Goal: Transaction & Acquisition: Purchase product/service

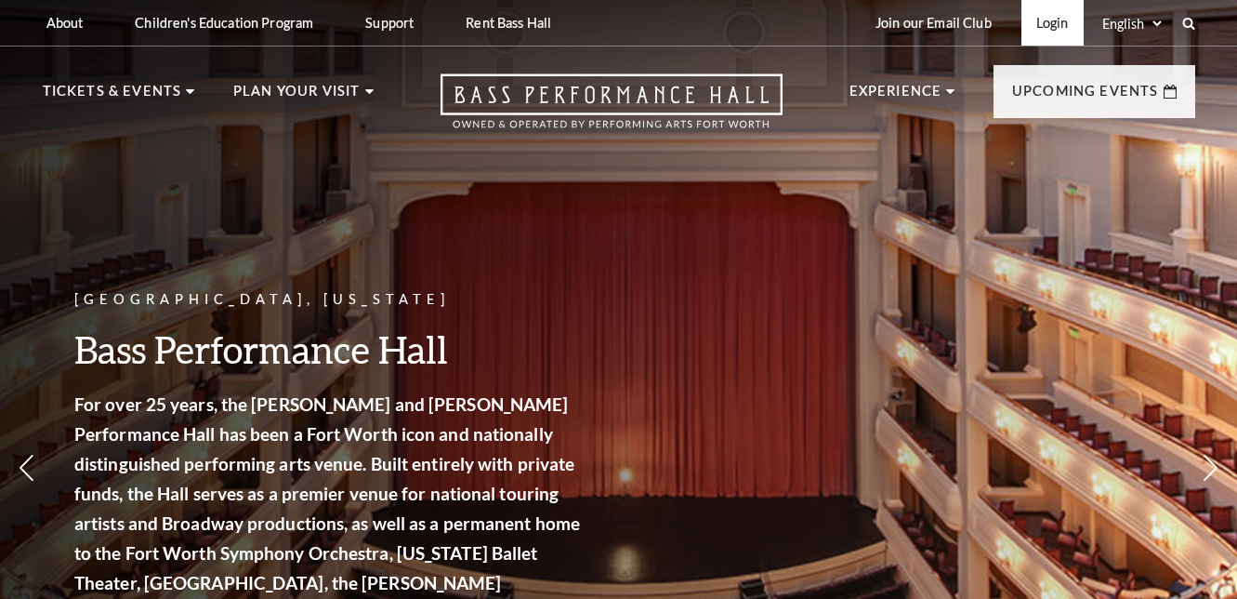
click at [1040, 28] on link "Login" at bounding box center [1053, 23] width 62 height 46
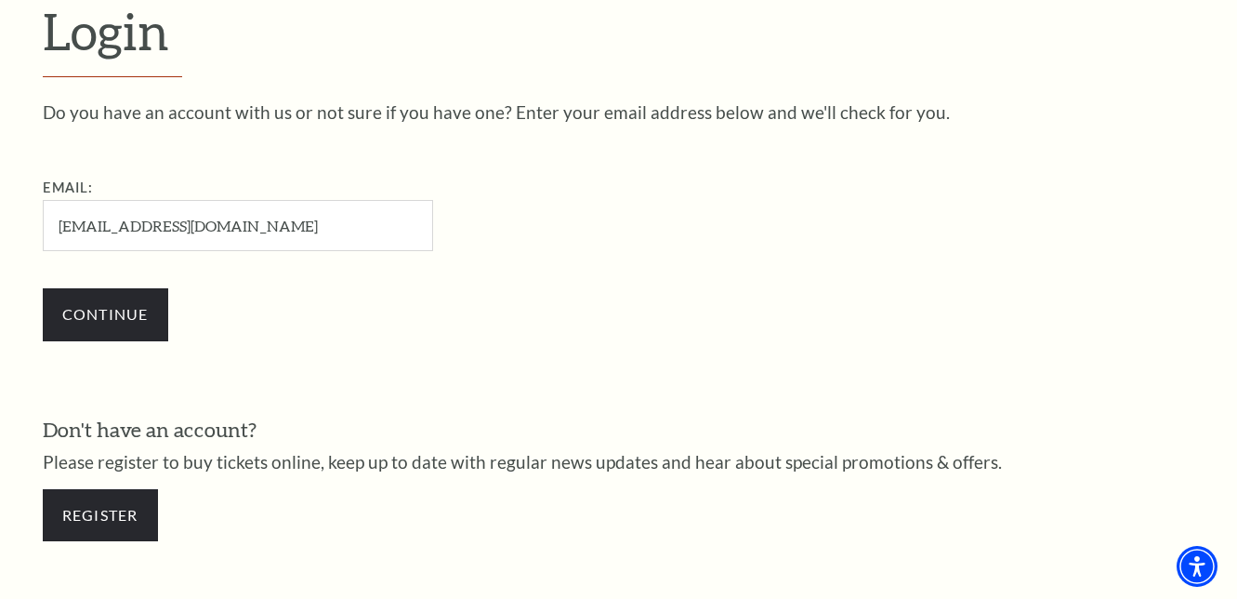
type input "jasongates23@yahoo.com"
click at [105, 311] on input "Continue" at bounding box center [106, 314] width 126 height 52
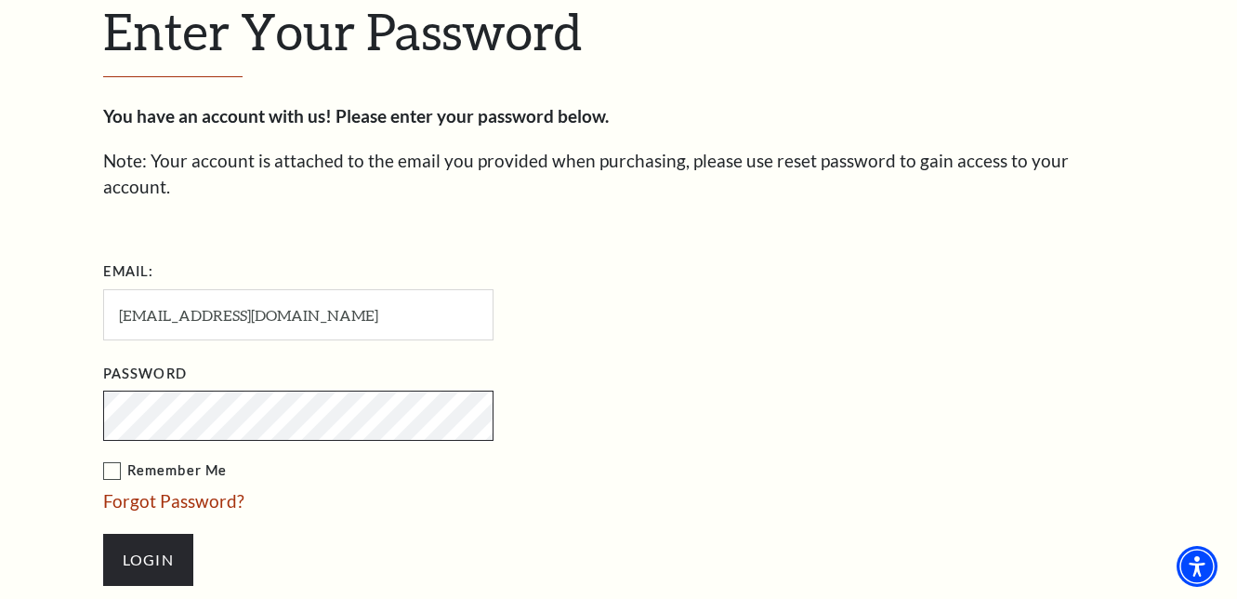
click at [148, 534] on input "Login" at bounding box center [148, 560] width 90 height 52
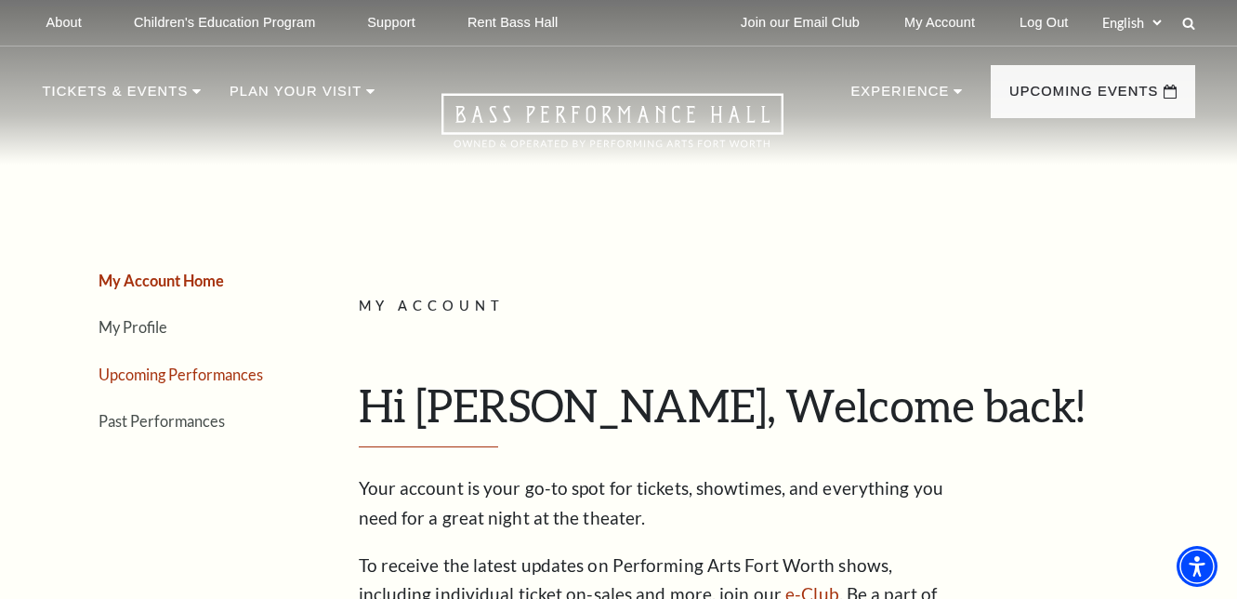
click at [192, 380] on link "Upcoming Performances" at bounding box center [181, 374] width 165 height 18
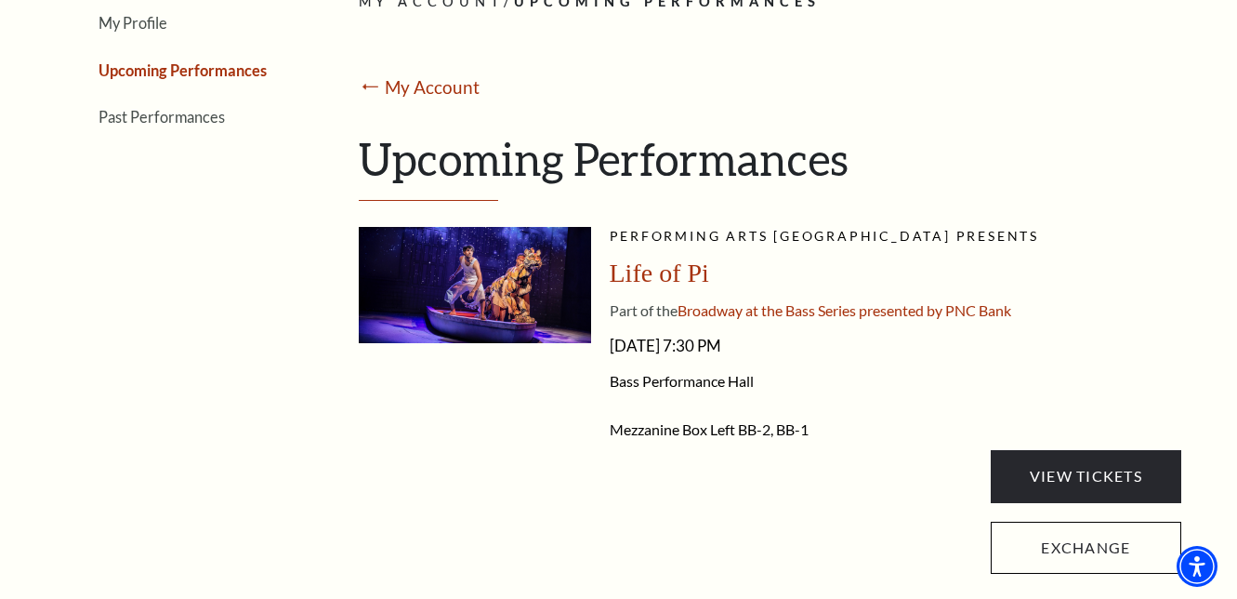
scroll to position [368, 0]
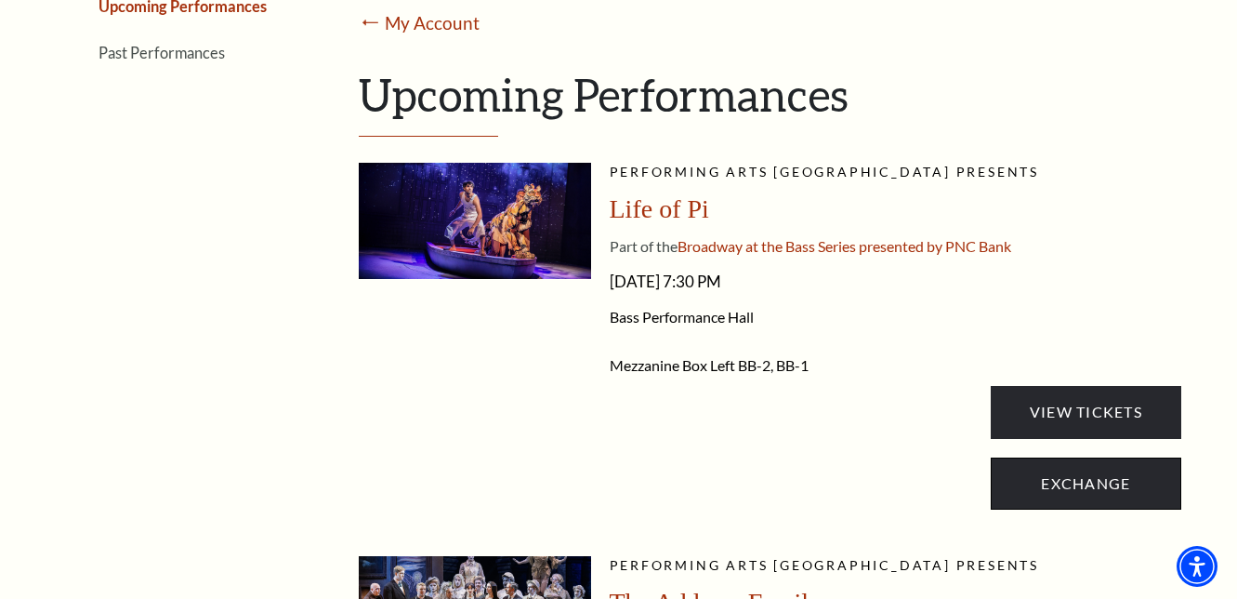
click at [1093, 491] on link "Exchange" at bounding box center [1086, 483] width 190 height 52
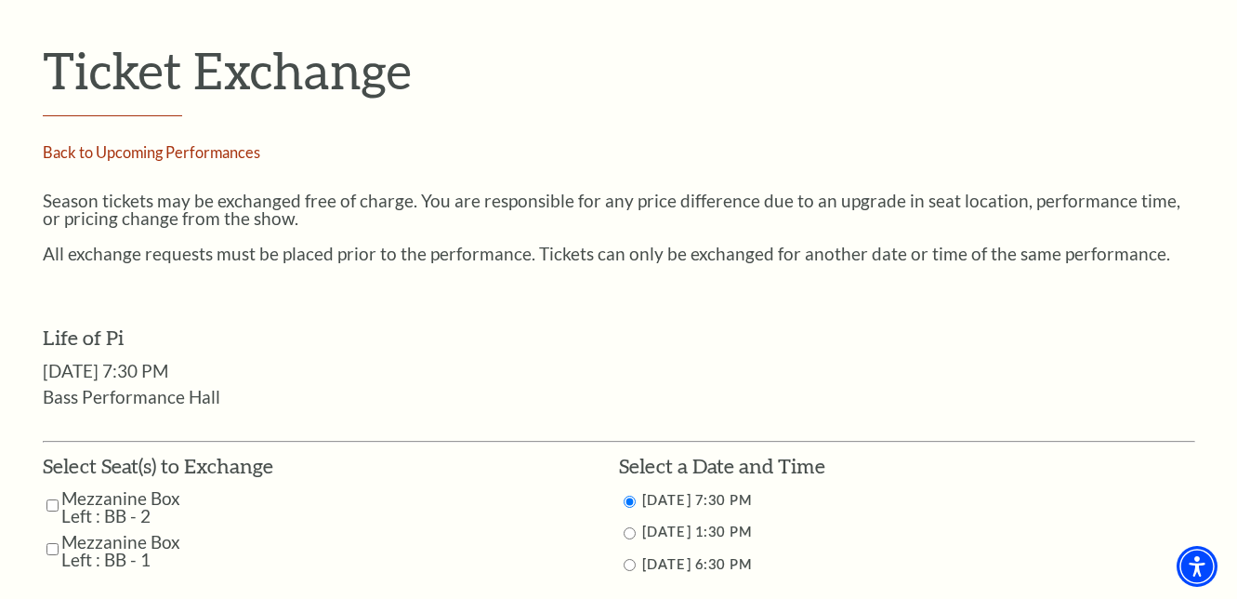
scroll to position [747, 0]
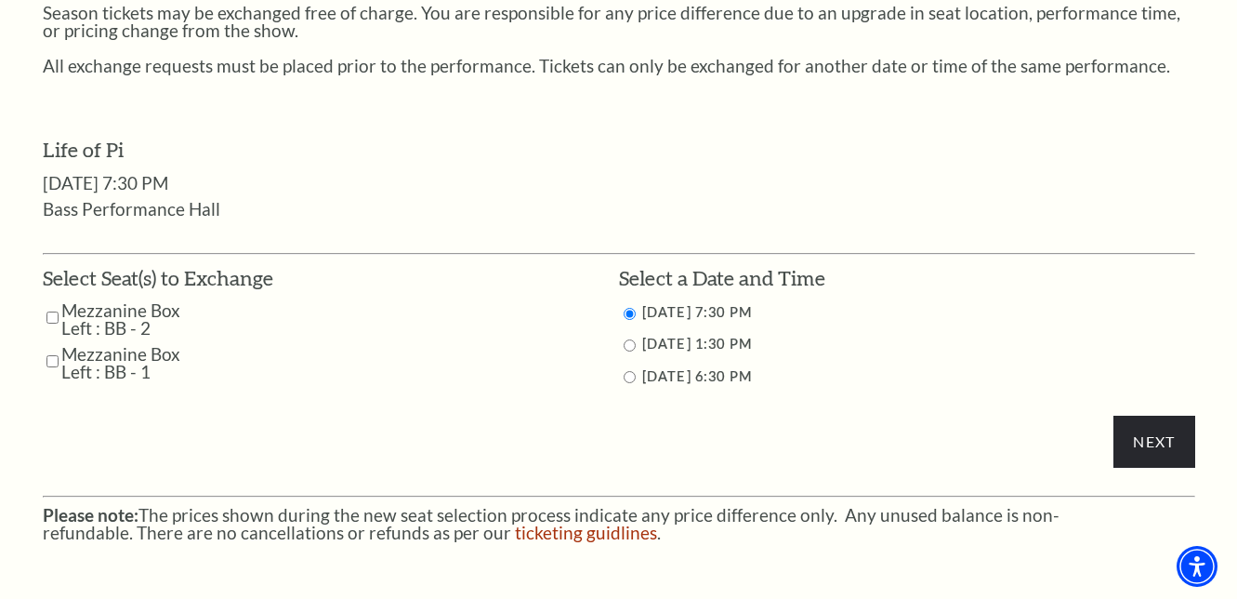
click at [61, 303] on label "Mezzanine Box Left : BB - 2" at bounding box center [130, 318] width 138 height 35
click at [49, 347] on input "Mezzanine Box Left : BB - 1" at bounding box center [52, 361] width 12 height 33
checkbox input "true"
click at [46, 311] on td "Mezzanine Box Left : BB - 2" at bounding box center [158, 318] width 231 height 35
click at [51, 301] on input "Mezzanine Box Left : BB - 2" at bounding box center [52, 317] width 12 height 33
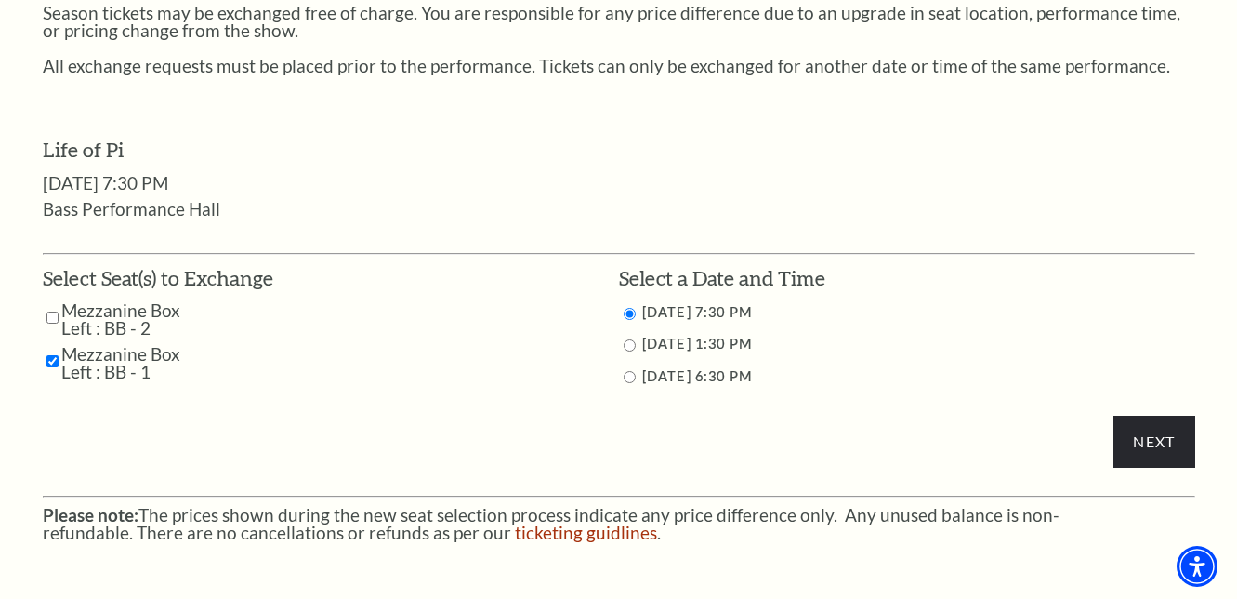
checkbox input "true"
click at [628, 341] on input "9/28/2025 1:30 PM" at bounding box center [630, 345] width 12 height 12
radio input "true"
click at [1152, 442] on input "Next" at bounding box center [1154, 442] width 81 height 52
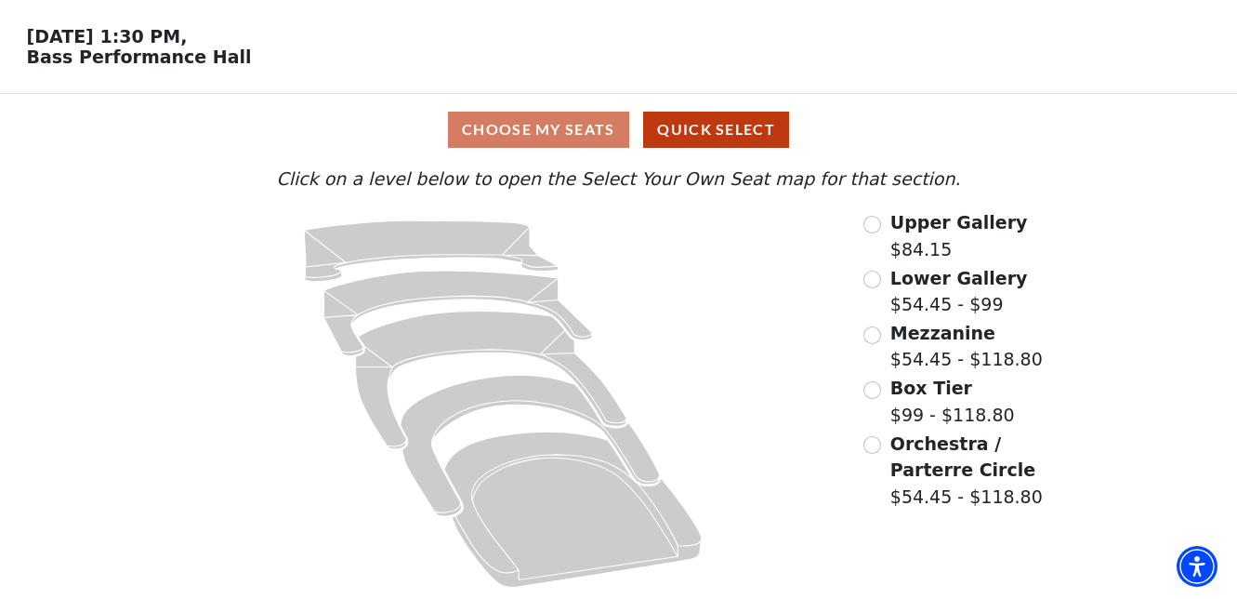
scroll to position [59, 0]
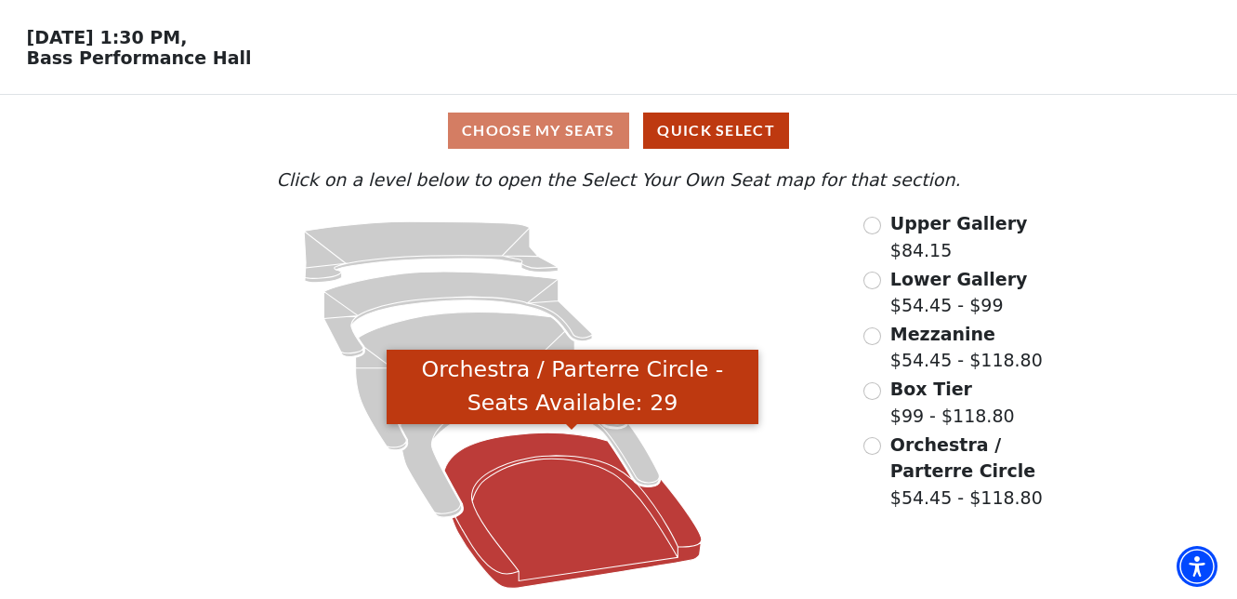
click at [583, 534] on icon "Orchestra / Parterre Circle - Seats Available: 29" at bounding box center [573, 510] width 258 height 155
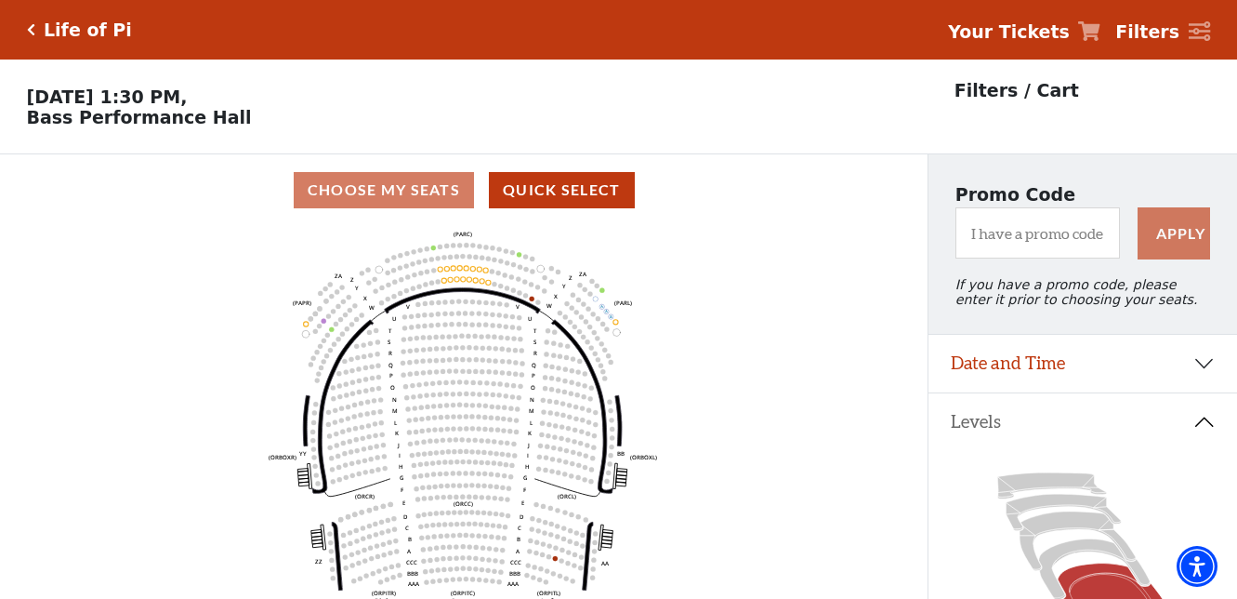
scroll to position [86, 0]
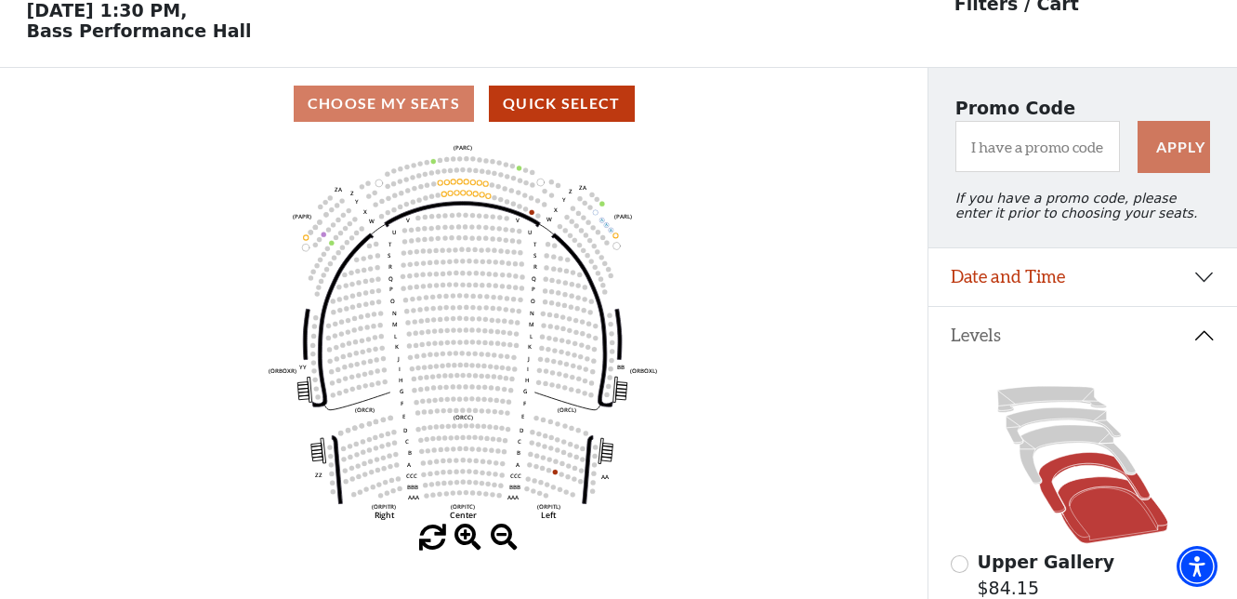
click at [1049, 495] on icon at bounding box center [1095, 483] width 112 height 60
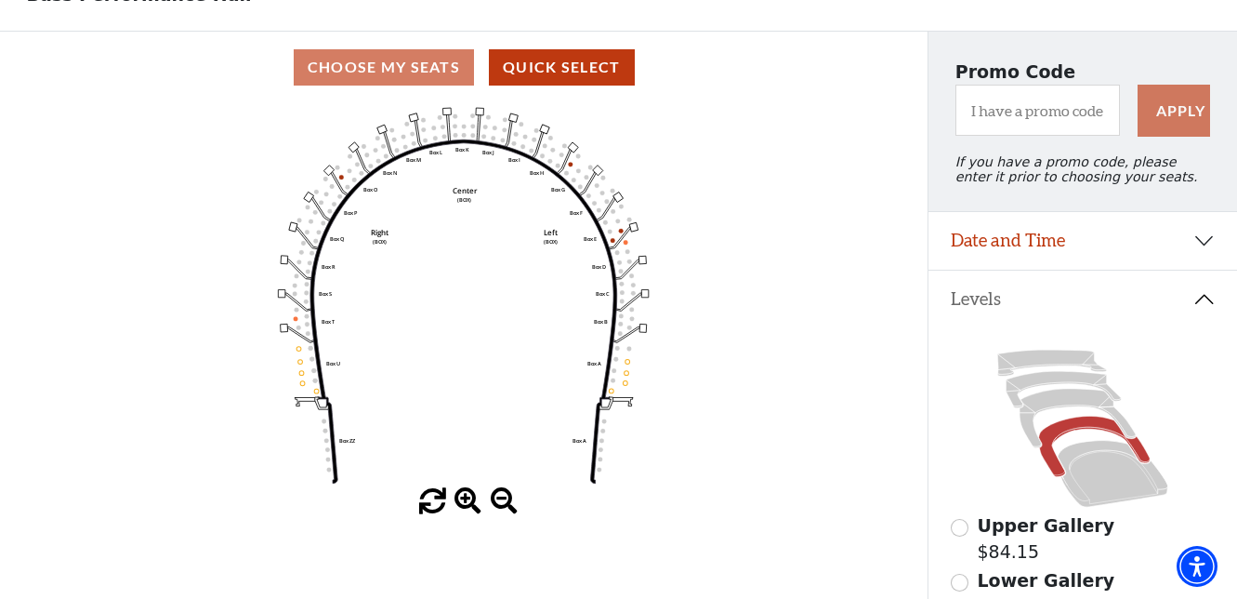
scroll to position [97, 0]
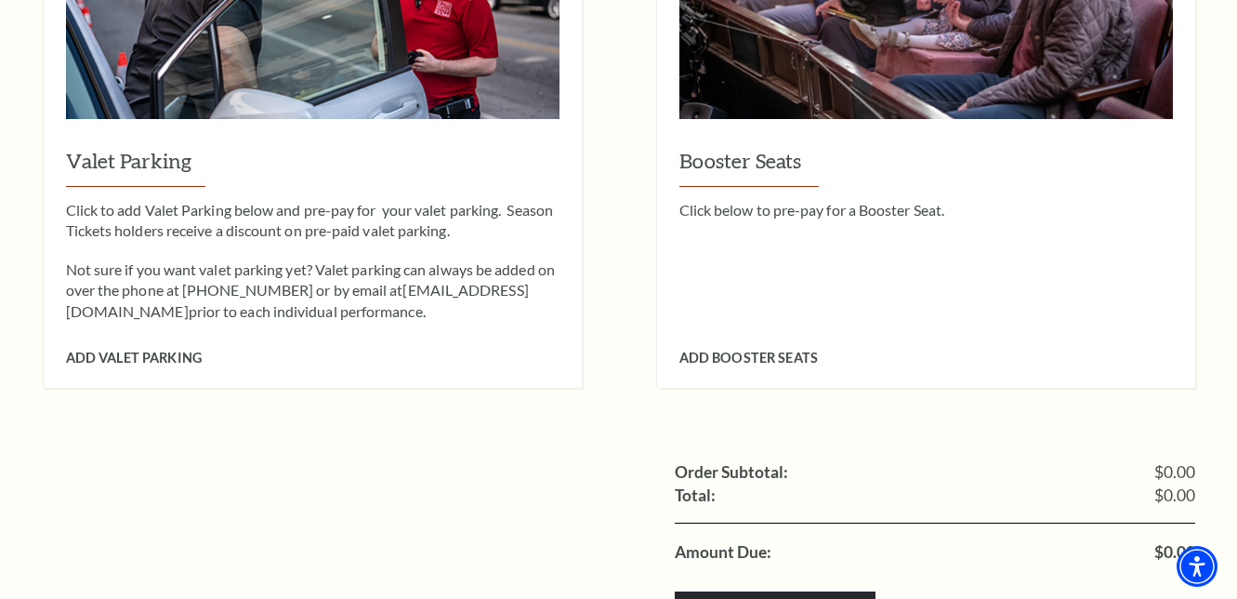
scroll to position [1995, 0]
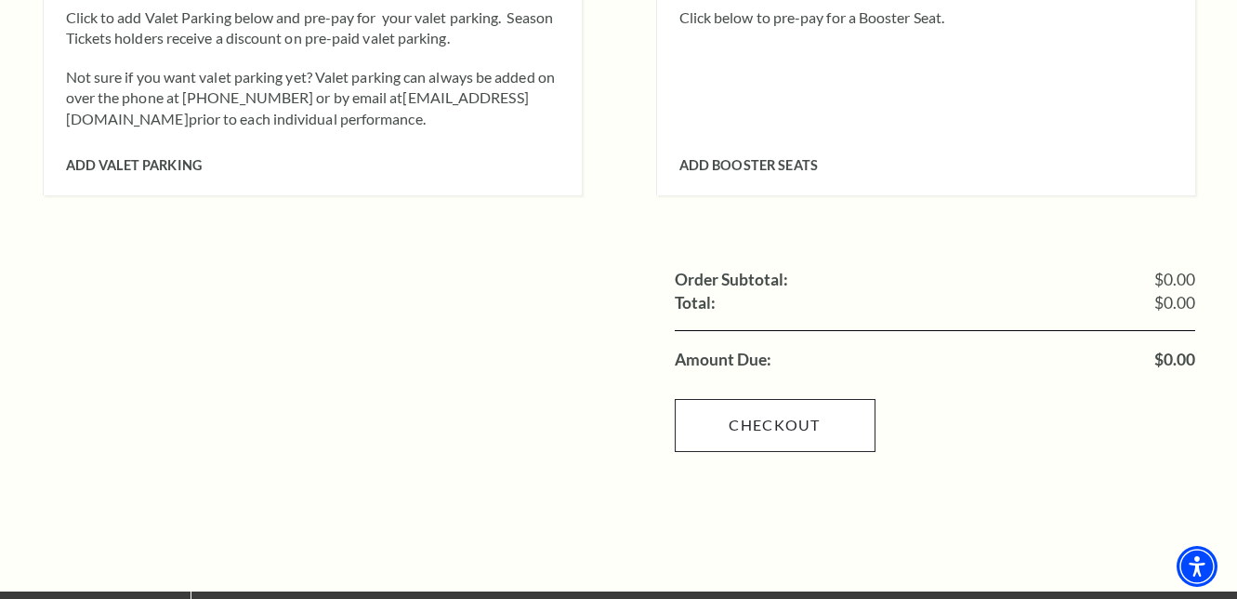
click at [765, 399] on link "Checkout" at bounding box center [775, 425] width 201 height 52
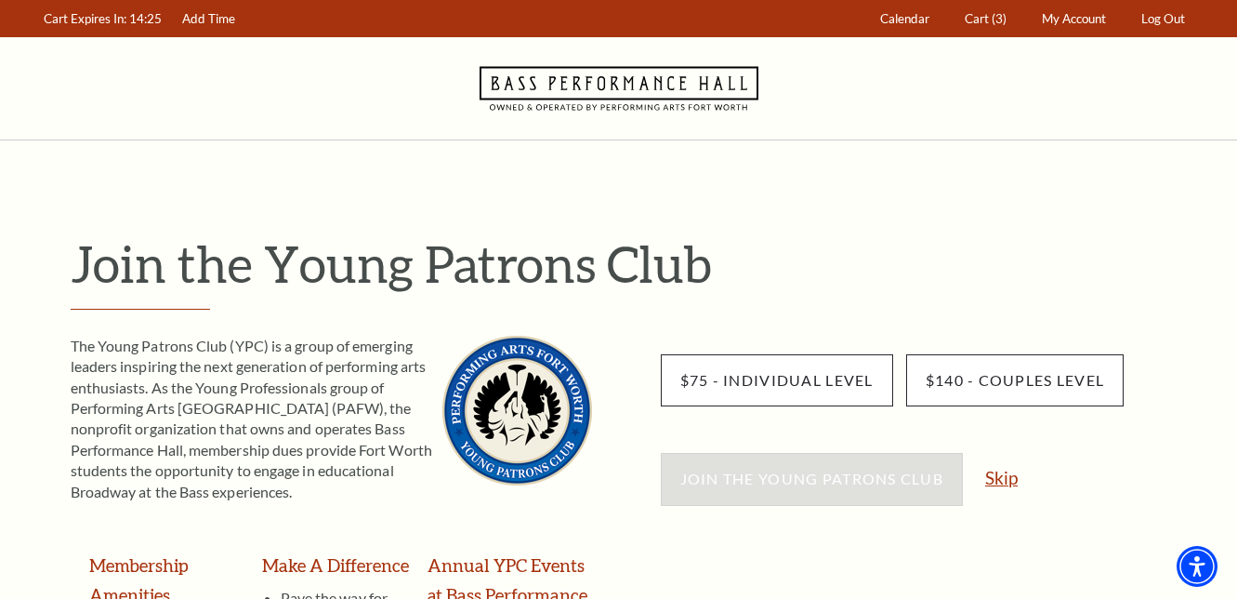
click at [1004, 478] on link "Skip" at bounding box center [1001, 478] width 33 height 18
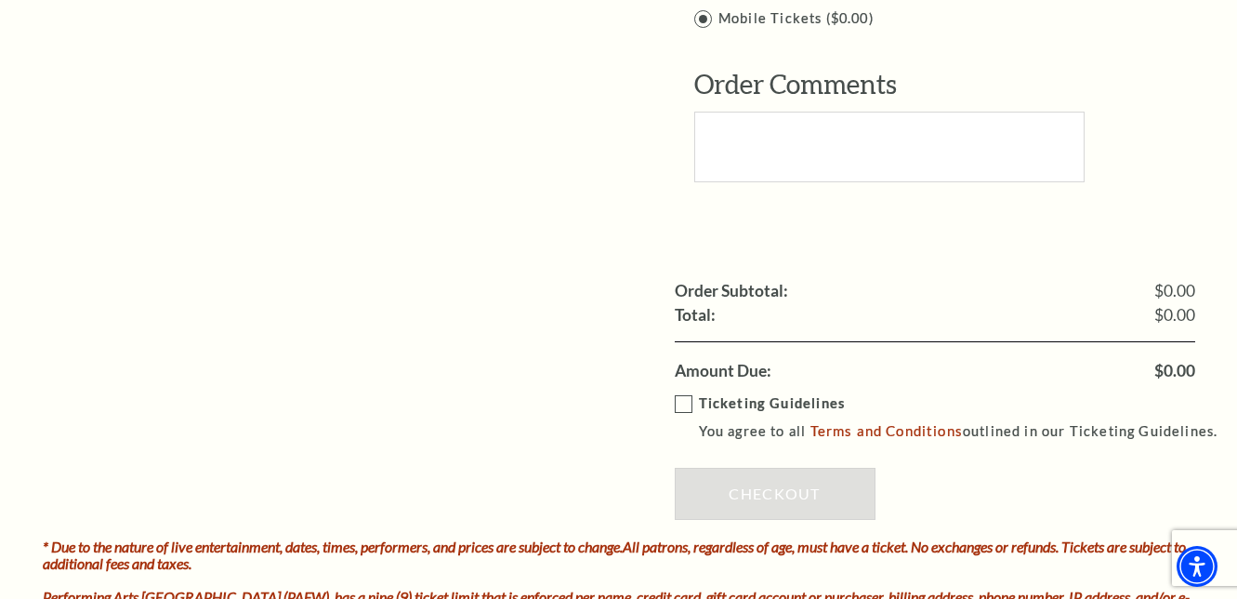
scroll to position [1683, 0]
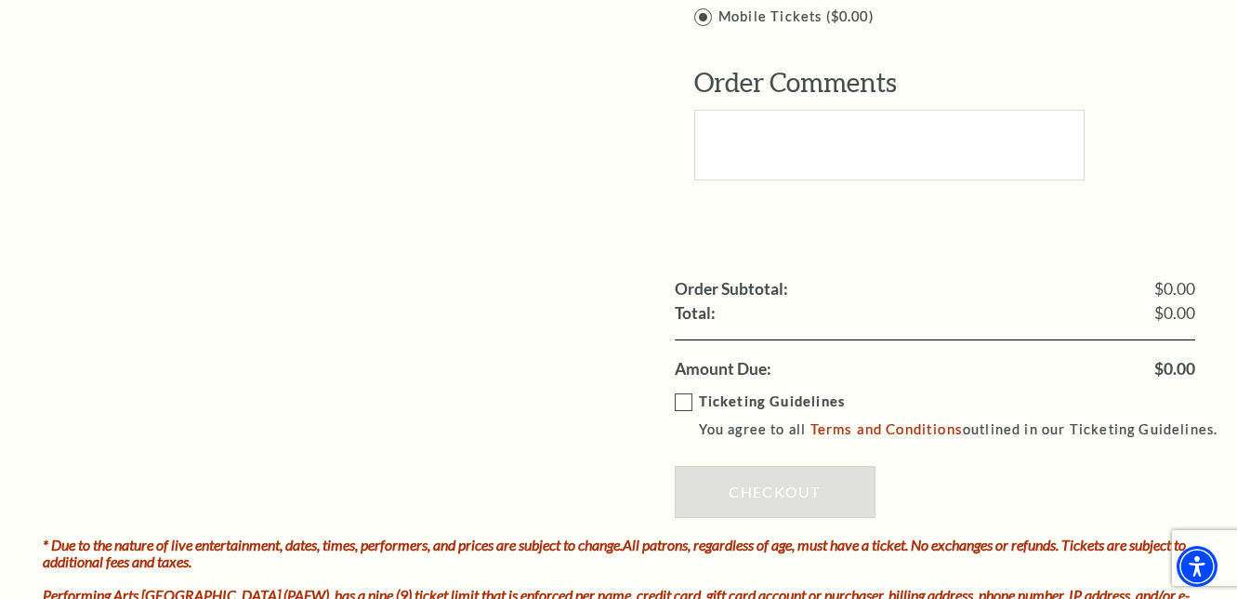
click at [684, 390] on label "Ticketing Guidelines You agree to all Terms and Conditions outlined in our Tick…" at bounding box center [955, 415] width 561 height 51
click at [0, 0] on input "Ticketing Guidelines You agree to all Terms and Conditions outlined in our Tick…" at bounding box center [0, 0] width 0 height 0
click at [739, 466] on link "Checkout" at bounding box center [775, 492] width 201 height 52
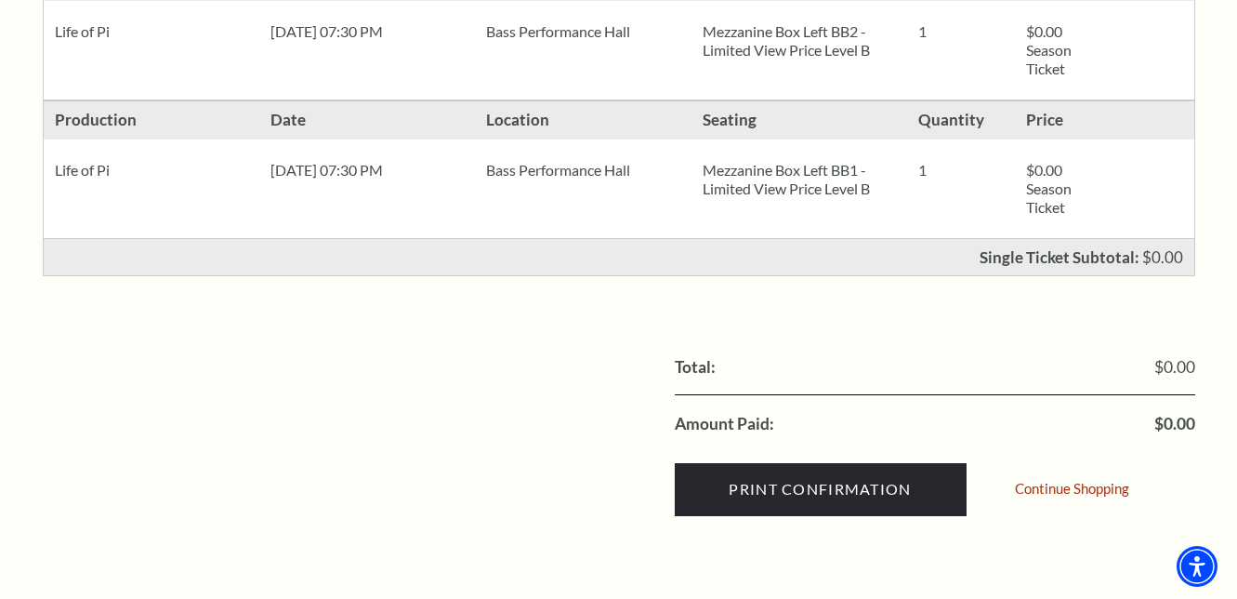
scroll to position [750, 0]
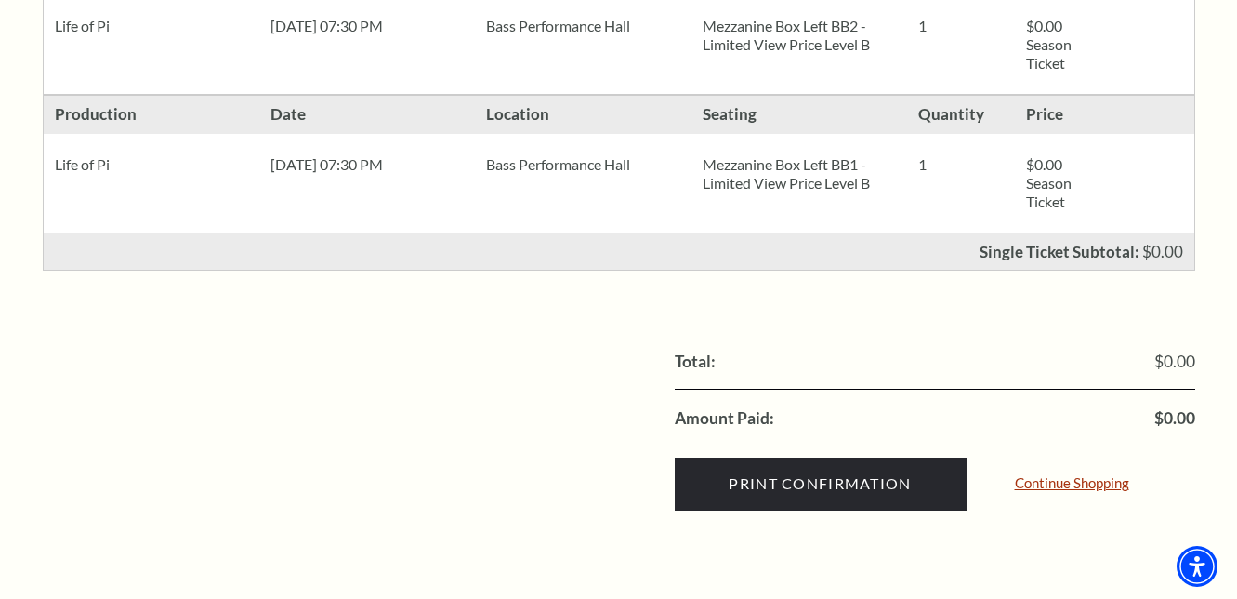
click at [1044, 483] on link "Continue Shopping" at bounding box center [1072, 483] width 114 height 14
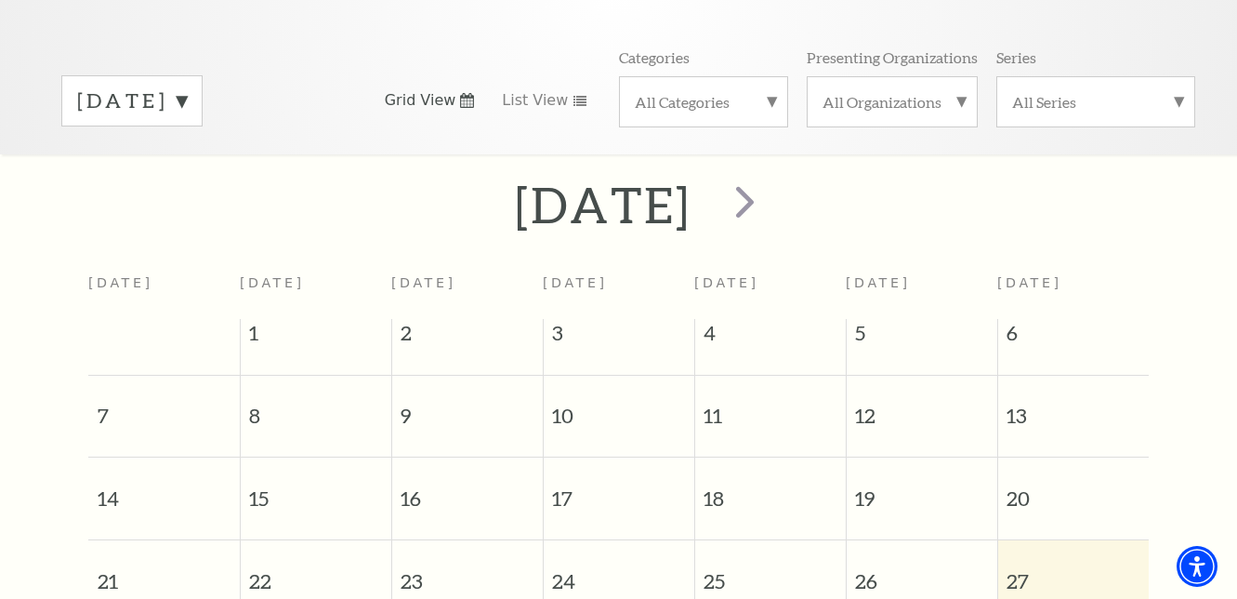
scroll to position [240, 0]
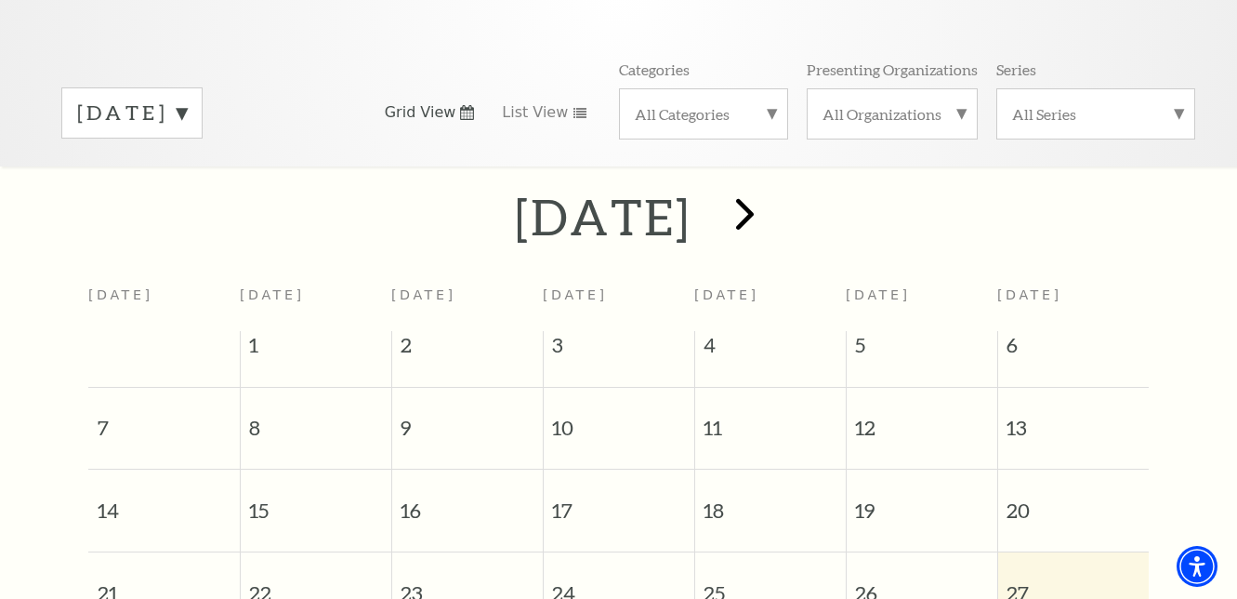
click at [772, 188] on span "next" at bounding box center [745, 213] width 53 height 53
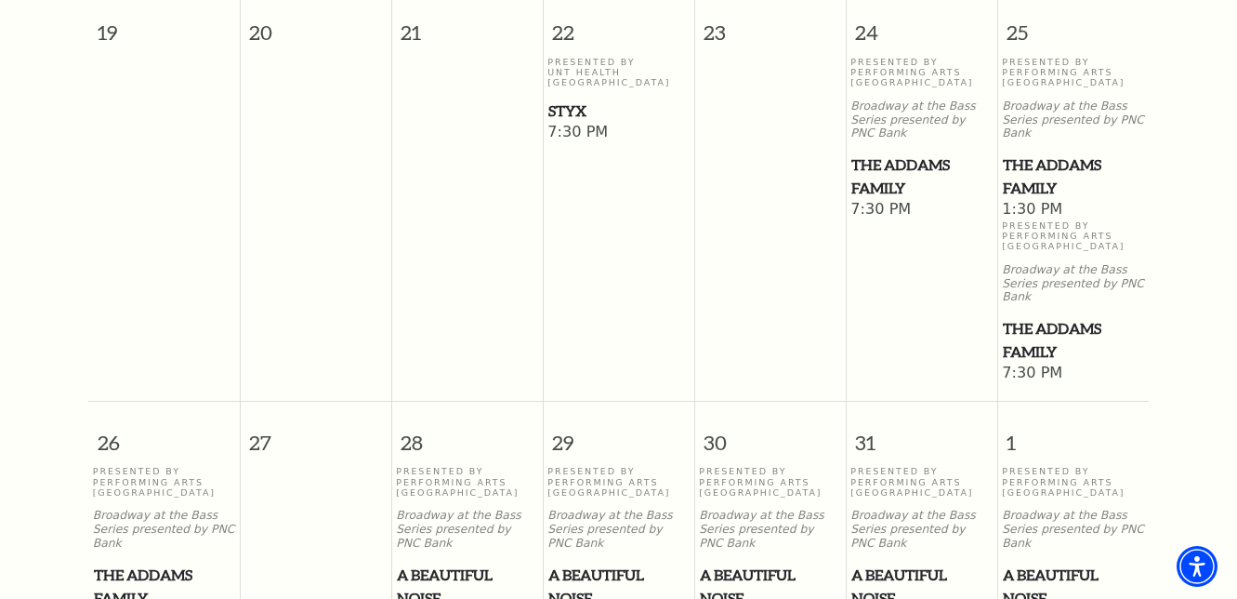
scroll to position [1345, 0]
